Goal: Transaction & Acquisition: Purchase product/service

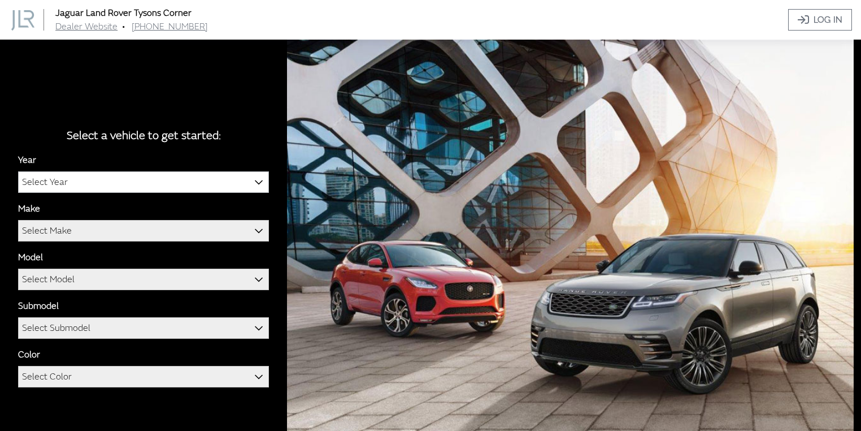
click at [156, 181] on span "Select Year" at bounding box center [144, 182] width 250 height 20
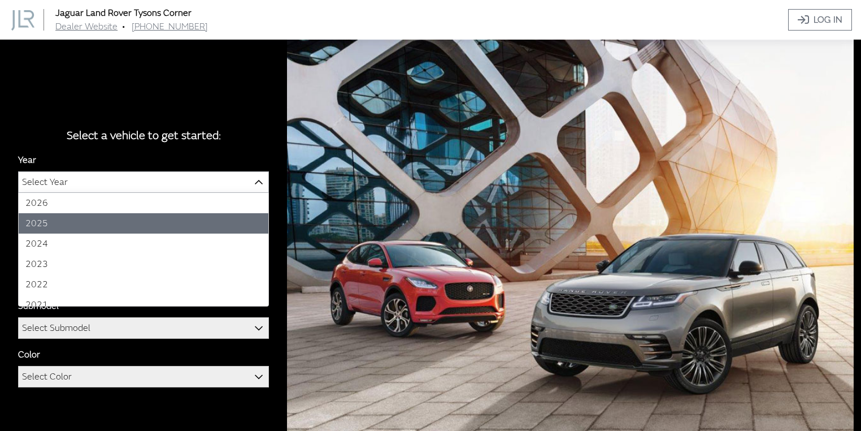
select select "43"
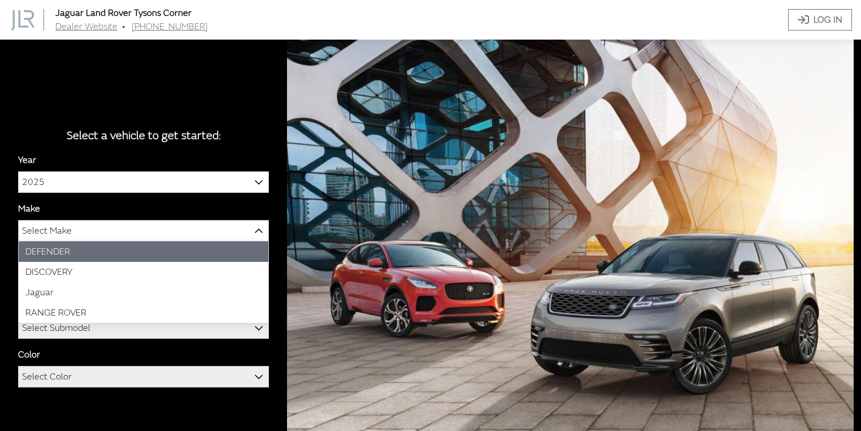
click at [84, 231] on span "Select Make" at bounding box center [144, 230] width 250 height 20
select select "64"
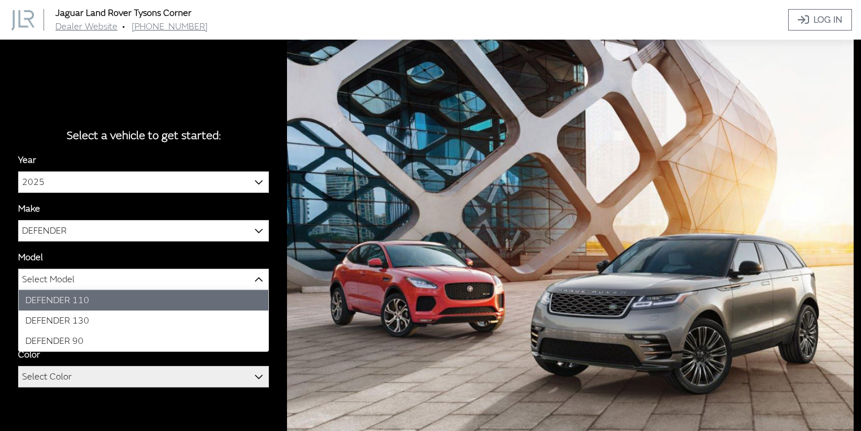
click at [83, 282] on span "Select Model" at bounding box center [144, 279] width 250 height 20
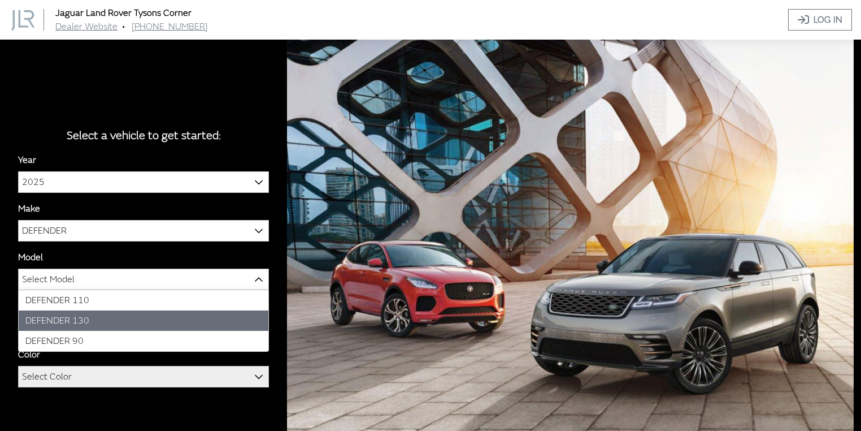
select select "1343"
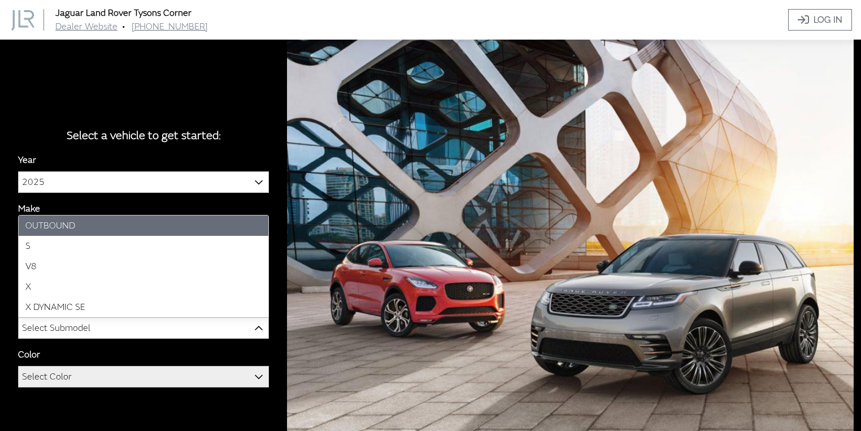
click at [64, 331] on span "Select Submodel" at bounding box center [56, 328] width 68 height 20
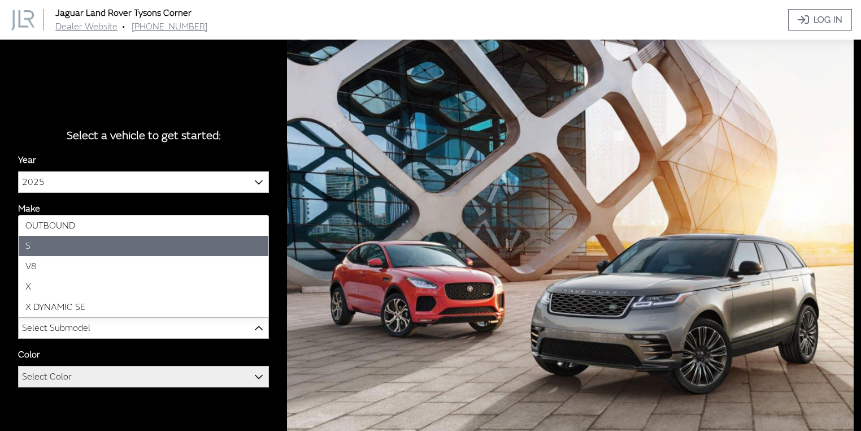
select select "129"
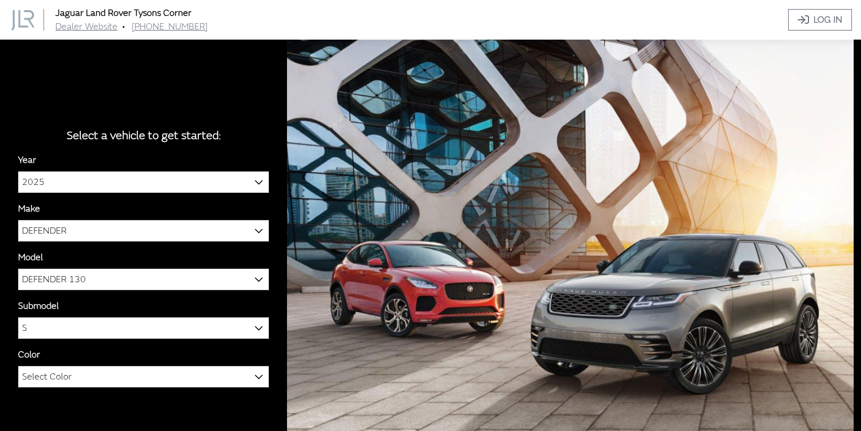
click at [88, 383] on span "Select Color" at bounding box center [144, 376] width 250 height 20
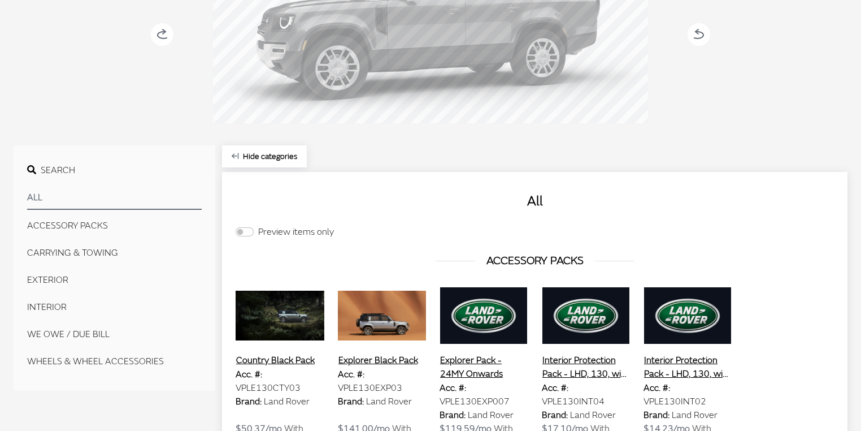
click at [57, 297] on button "INTERIOR" at bounding box center [114, 307] width 175 height 23
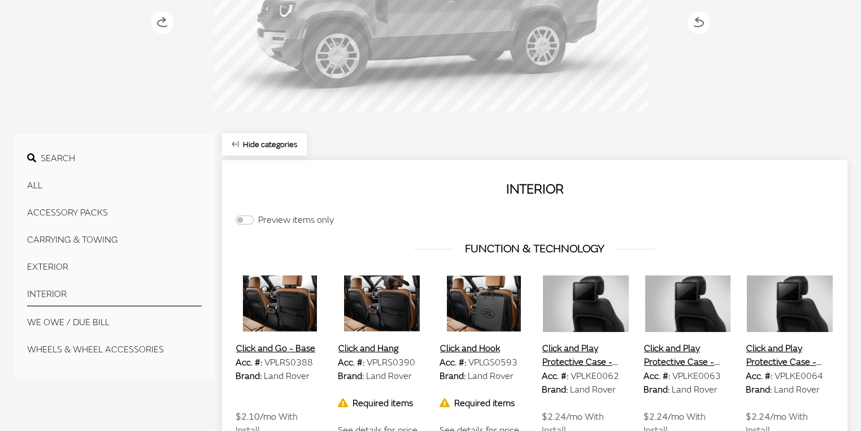
scroll to position [236, 0]
click at [63, 268] on button "EXTERIOR" at bounding box center [114, 266] width 175 height 23
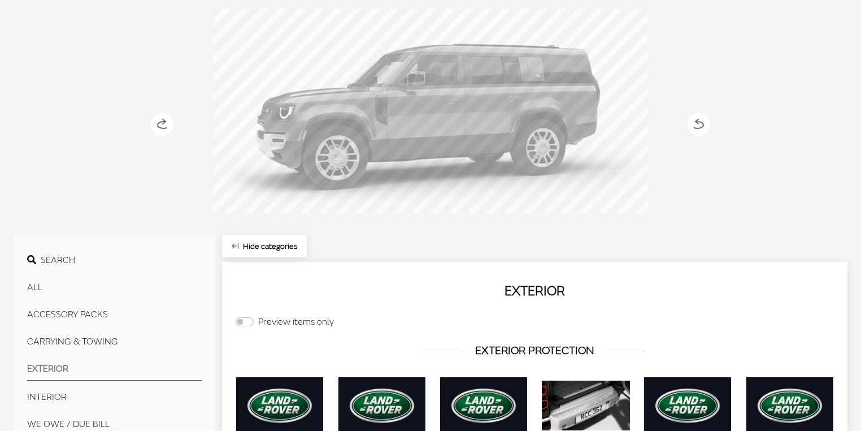
scroll to position [134, 0]
click at [593, 102] on div at bounding box center [430, 112] width 435 height 209
click at [699, 122] on circle at bounding box center [699, 123] width 23 height 23
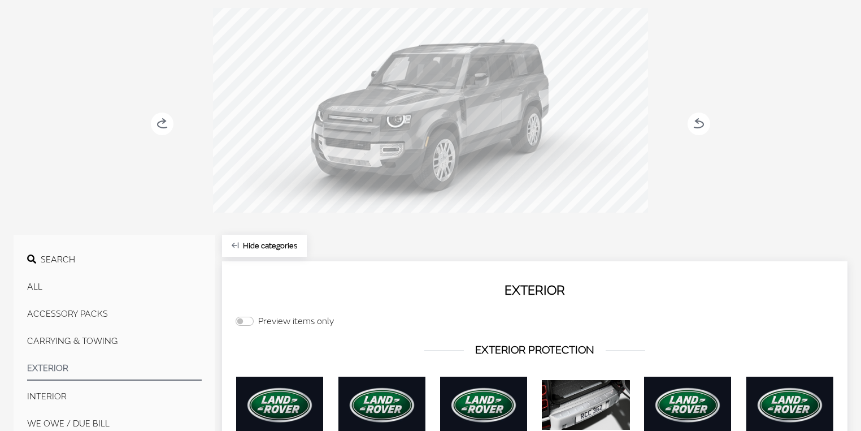
click at [703, 124] on icon at bounding box center [699, 123] width 23 height 23
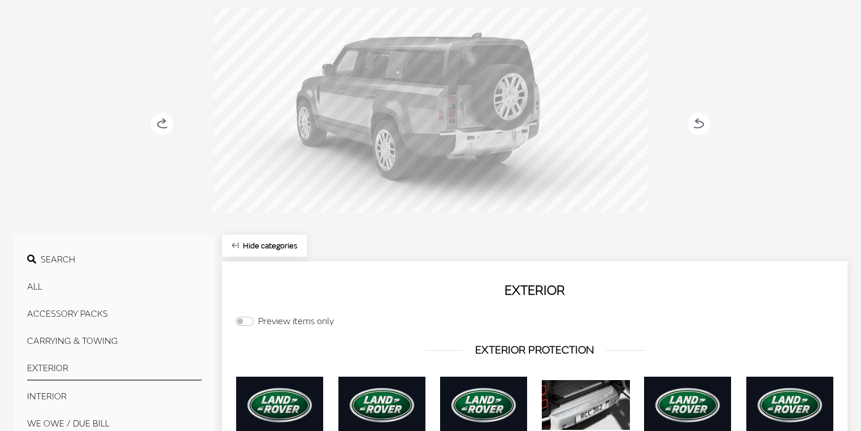
click at [701, 123] on circle at bounding box center [699, 123] width 23 height 23
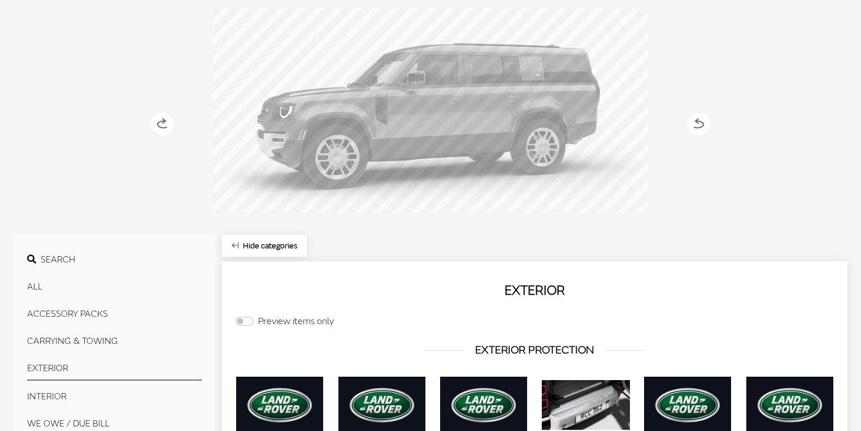
click at [160, 122] on circle at bounding box center [162, 123] width 23 height 23
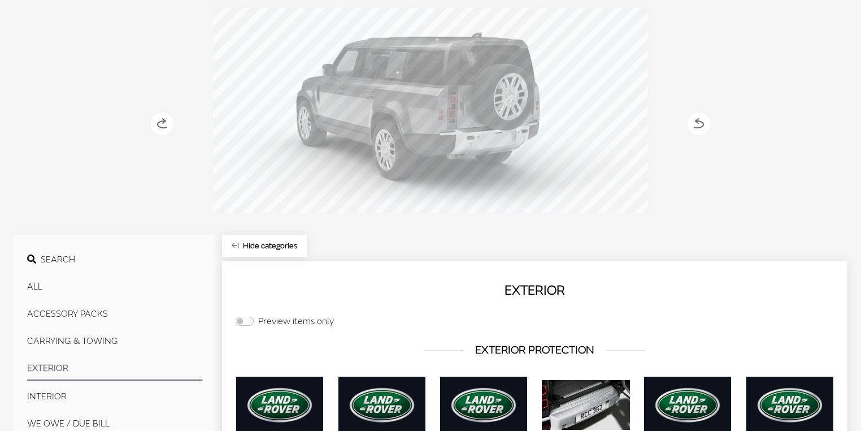
click at [511, 102] on div at bounding box center [430, 112] width 435 height 209
drag, startPoint x: 512, startPoint y: 102, endPoint x: 505, endPoint y: 107, distance: 8.8
click at [513, 103] on div at bounding box center [430, 112] width 435 height 209
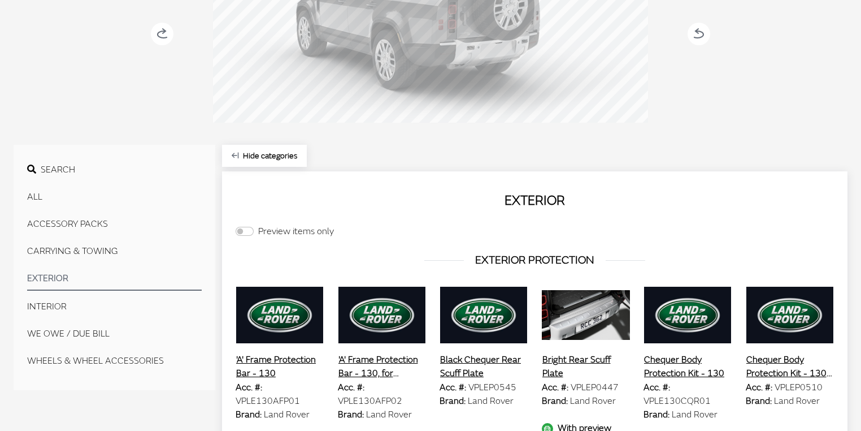
scroll to position [224, 0]
click at [36, 193] on button "All" at bounding box center [114, 196] width 175 height 23
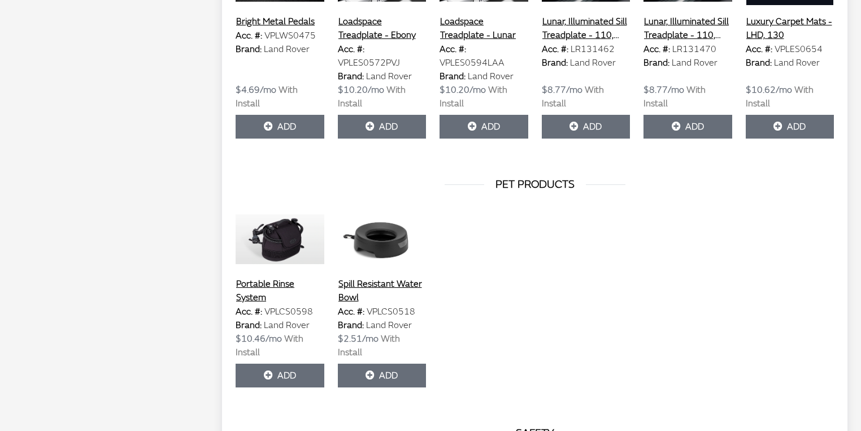
scroll to position [4067, 0]
